Goal: Complete application form

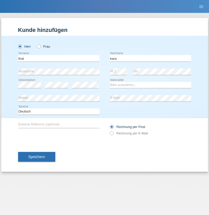
type input "kara"
select select "CH"
radio input "true"
click at [59, 58] on input "text" at bounding box center [58, 58] width 81 height 6
type input "Nuria"
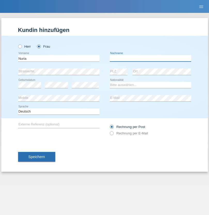
click at [150, 58] on input "text" at bounding box center [150, 58] width 81 height 6
type input "D'Antino"
select select "CH"
